Goal: Navigation & Orientation: Find specific page/section

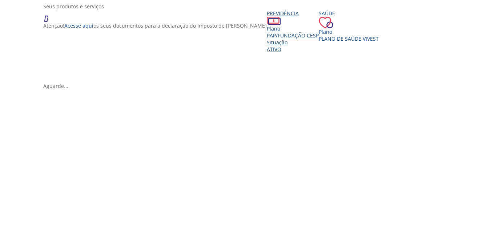
scroll to position [145, 0]
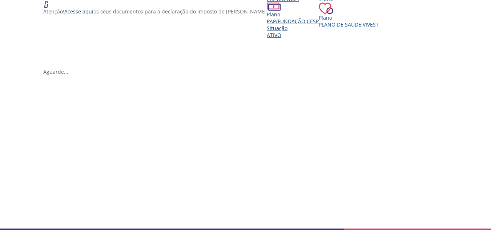
click at [267, 39] on span "Ativo" at bounding box center [274, 35] width 15 height 7
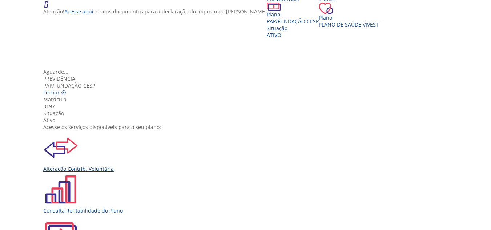
click at [155, 165] on div "Alteração Contrib. Voluntária" at bounding box center [248, 168] width 410 height 7
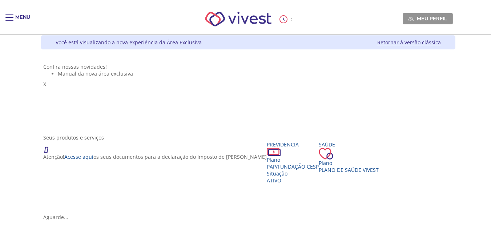
scroll to position [145, 0]
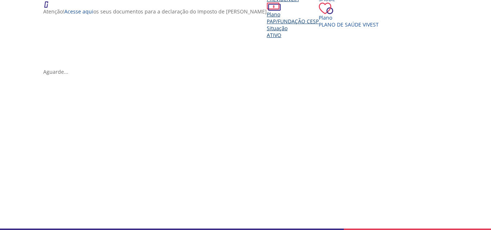
click at [267, 32] on div "Situação" at bounding box center [293, 28] width 52 height 7
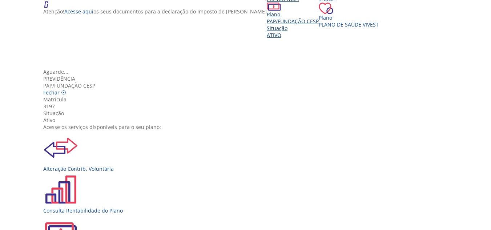
scroll to position [81, 0]
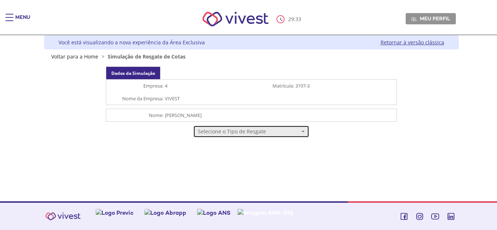
click at [295, 133] on span "Selecione o Tipo de Resgate" at bounding box center [248, 131] width 101 height 7
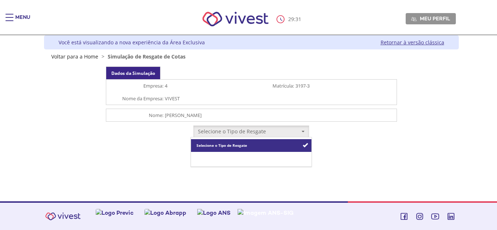
click at [296, 160] on link "Resgate Total" at bounding box center [251, 158] width 120 height 13
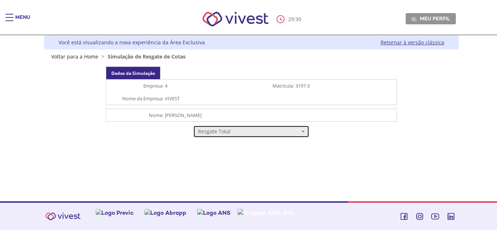
click at [291, 125] on button "Resgate Total" at bounding box center [251, 131] width 116 height 12
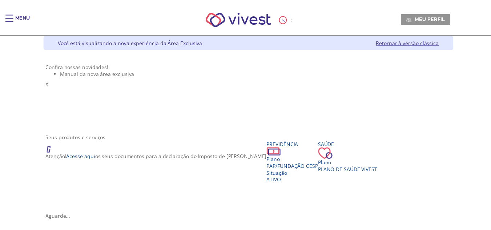
scroll to position [145, 0]
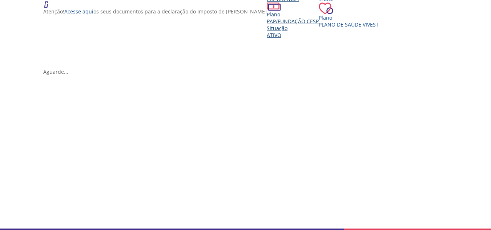
click at [267, 25] on span "PAP/Fundação CESP" at bounding box center [293, 21] width 52 height 7
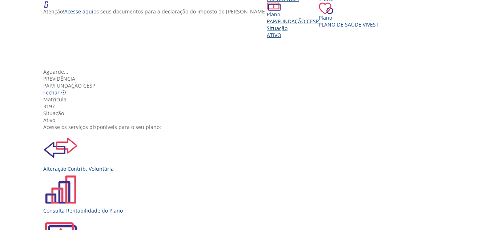
scroll to position [81, 0]
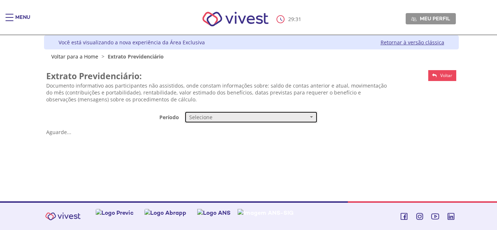
click at [210, 118] on span "Selecione" at bounding box center [248, 117] width 119 height 7
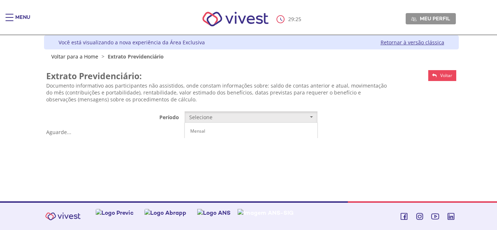
click at [208, 145] on span "Trimestral de 2014 até 09/2017" at bounding box center [220, 144] width 60 height 6
click at [268, 131] on link "Acesse" at bounding box center [286, 134] width 64 height 11
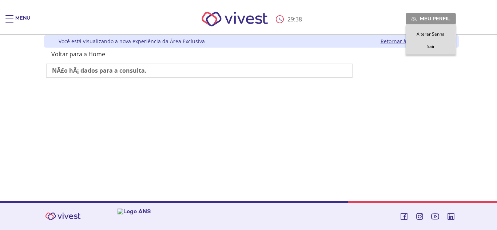
click at [415, 15] on link "Meu perfil" at bounding box center [430, 18] width 50 height 11
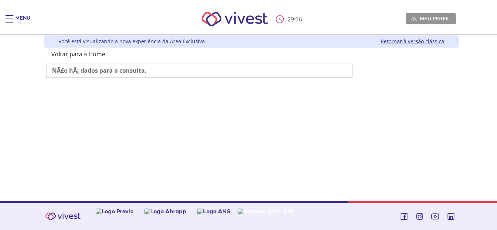
click at [24, 16] on div "Menu" at bounding box center [22, 22] width 15 height 15
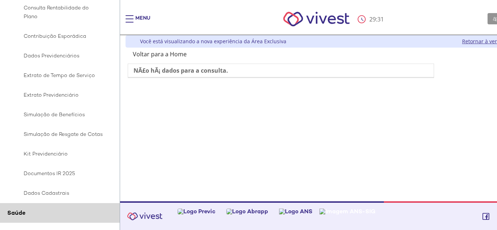
scroll to position [109, 0]
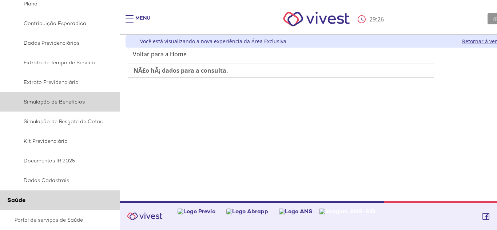
click at [70, 99] on span "Simulação de Benefícios" at bounding box center [59, 101] width 88 height 9
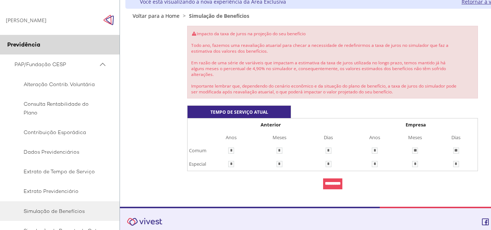
scroll to position [43, 0]
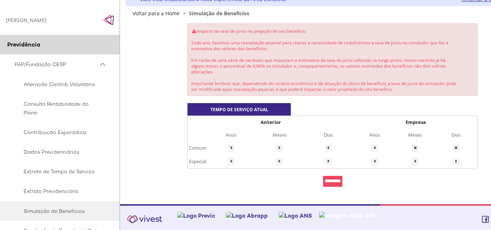
click at [332, 178] on input "*********" at bounding box center [332, 181] width 19 height 11
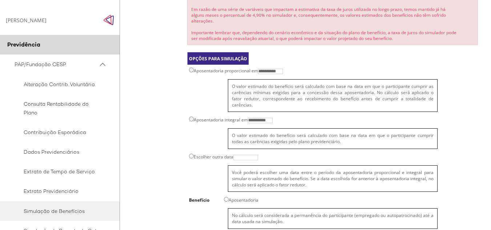
scroll to position [147, 0]
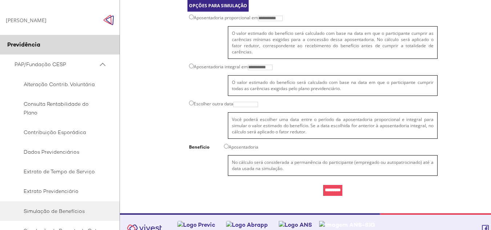
click at [339, 185] on input "*********" at bounding box center [332, 190] width 19 height 11
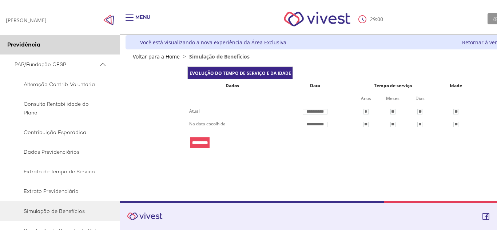
click at [205, 145] on input "*********" at bounding box center [199, 142] width 19 height 11
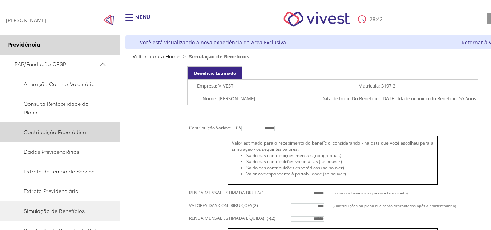
click at [80, 132] on span "Contribuição Esporádica" at bounding box center [59, 132] width 88 height 9
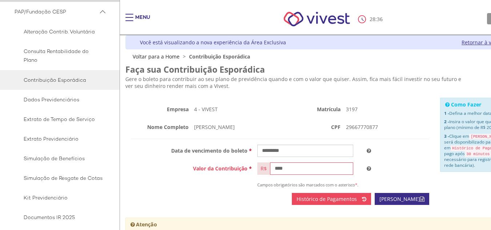
scroll to position [73, 0]
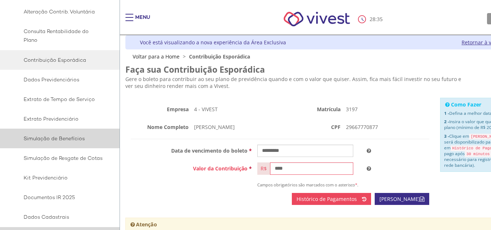
click at [74, 137] on span "Simulação de Benefícios" at bounding box center [59, 138] width 88 height 9
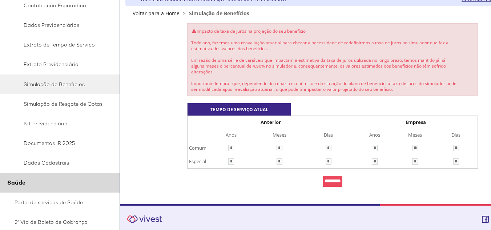
scroll to position [109, 0]
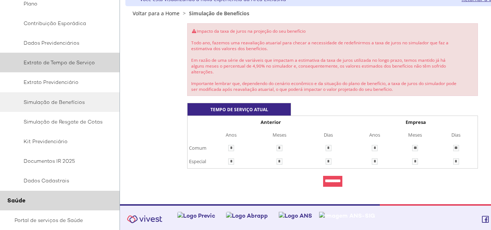
click at [81, 62] on span "Extrato de Tempo de Serviço" at bounding box center [59, 62] width 88 height 9
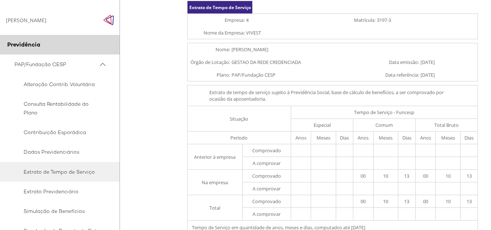
scroll to position [29, 0]
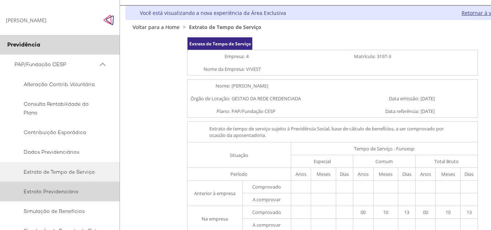
click at [47, 189] on span "Extrato Previdenciário" at bounding box center [59, 191] width 88 height 9
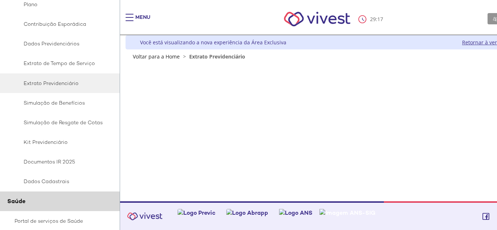
scroll to position [109, 0]
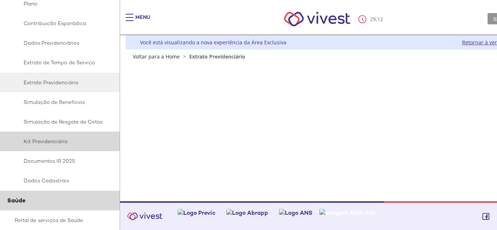
click at [63, 142] on span "Kit Previdenciário" at bounding box center [59, 141] width 88 height 9
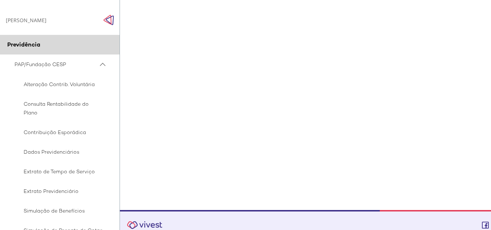
scroll to position [244, 0]
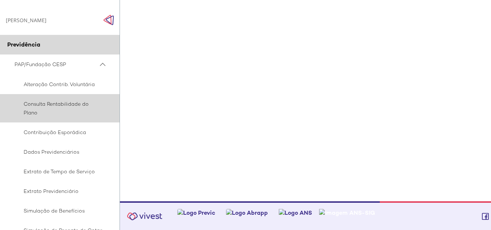
click at [65, 105] on span "Consulta Rentabilidade do Plano" at bounding box center [59, 108] width 88 height 17
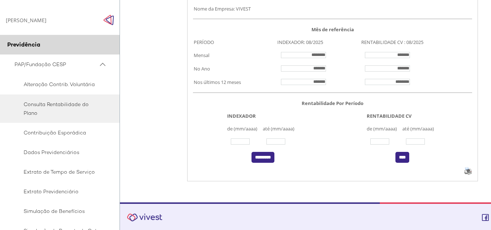
scroll to position [118, 0]
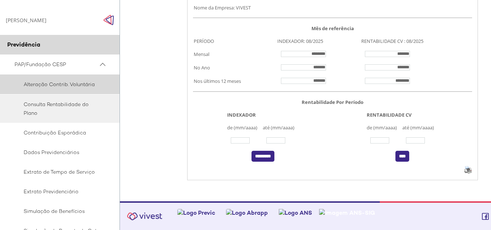
click at [61, 87] on span "Alteração Contrib. Voluntária" at bounding box center [59, 84] width 88 height 9
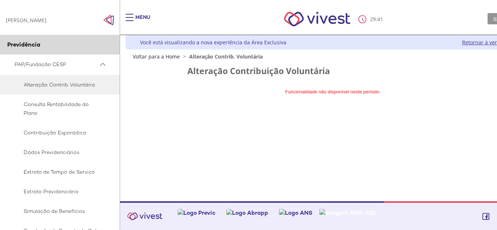
click at [70, 66] on span "PAP/Fundação CESP" at bounding box center [57, 64] width 84 height 9
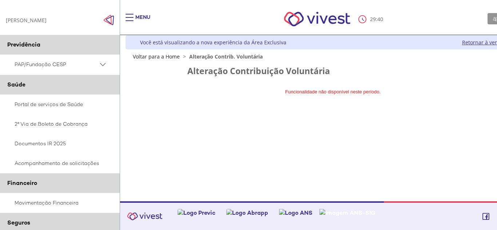
click at [70, 66] on span "PAP/Fundação CESP" at bounding box center [57, 64] width 84 height 9
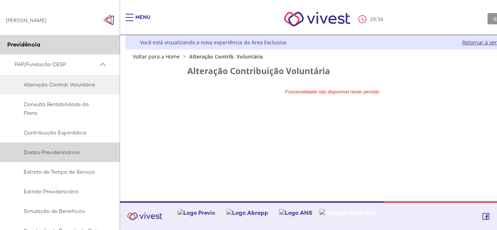
click at [73, 149] on span "Dados Previdenciários" at bounding box center [59, 152] width 88 height 9
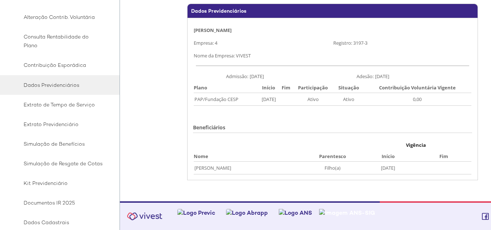
scroll to position [73, 0]
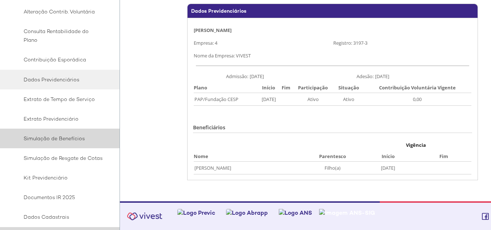
click at [72, 139] on span "Simulação de Benefícios" at bounding box center [59, 138] width 88 height 9
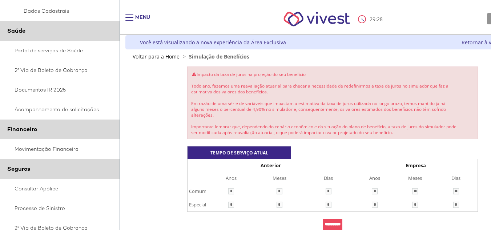
scroll to position [291, 0]
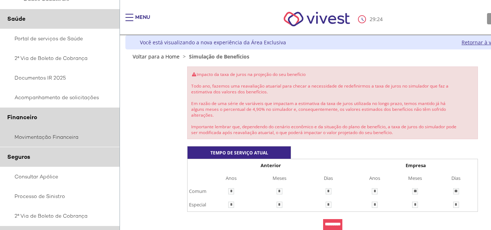
click at [72, 137] on link "Movimentação Financeira" at bounding box center [60, 137] width 120 height 20
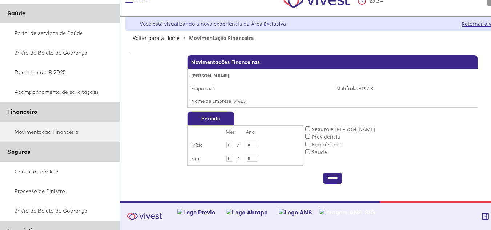
scroll to position [73, 0]
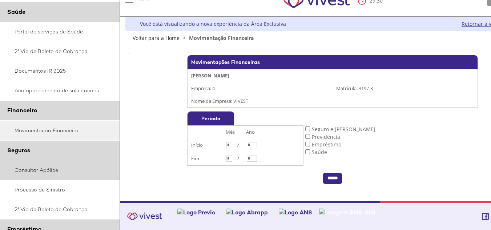
click at [52, 171] on link "Consultar Apólice" at bounding box center [60, 170] width 120 height 20
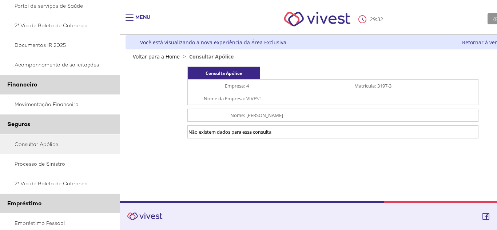
scroll to position [109, 0]
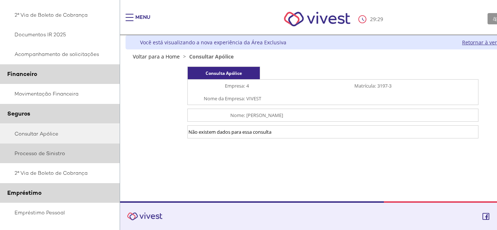
click at [71, 153] on link "Processo de Sinistro" at bounding box center [60, 154] width 120 height 20
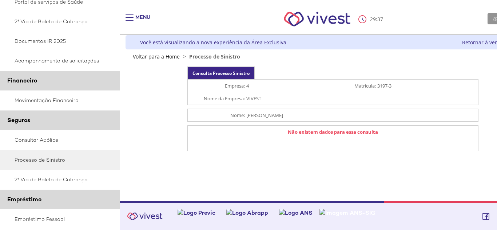
scroll to position [109, 0]
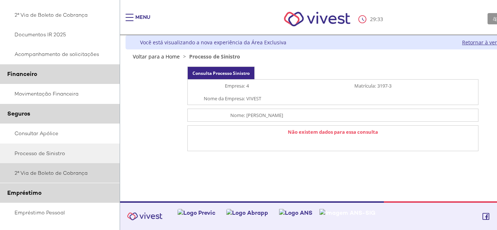
click at [68, 170] on link "2ª Via de Boleto de Cobrança" at bounding box center [60, 173] width 120 height 20
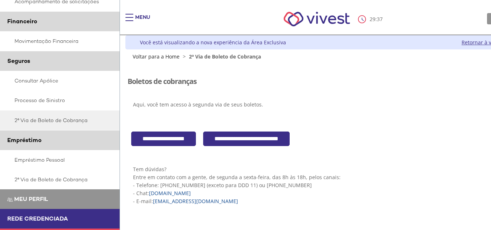
scroll to position [180, 0]
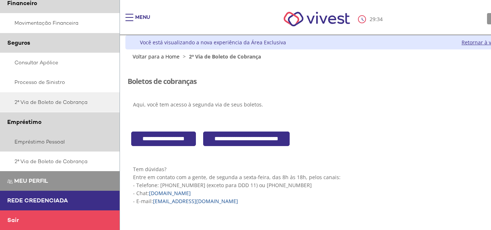
click at [57, 141] on link "Empréstimo Pessoal" at bounding box center [60, 142] width 120 height 20
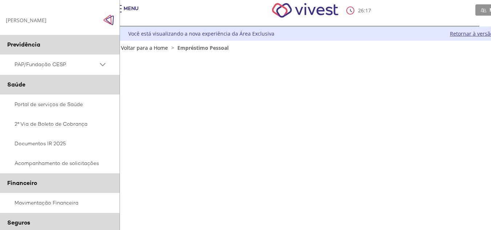
scroll to position [0, 12]
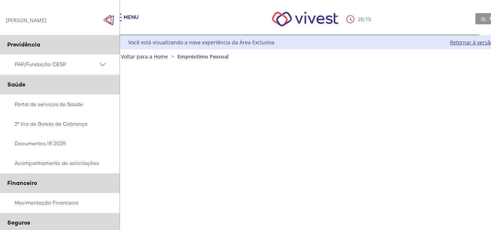
click at [107, 17] on img "Click to close side navigation." at bounding box center [108, 20] width 11 height 11
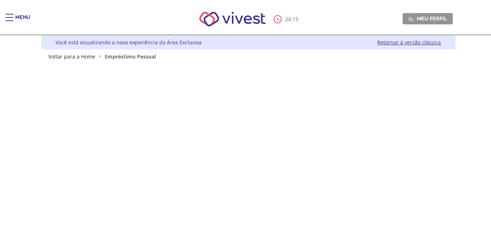
scroll to position [0, 0]
click at [16, 16] on div "Menu" at bounding box center [22, 21] width 15 height 15
